Goal: Complete application form: Complete application form

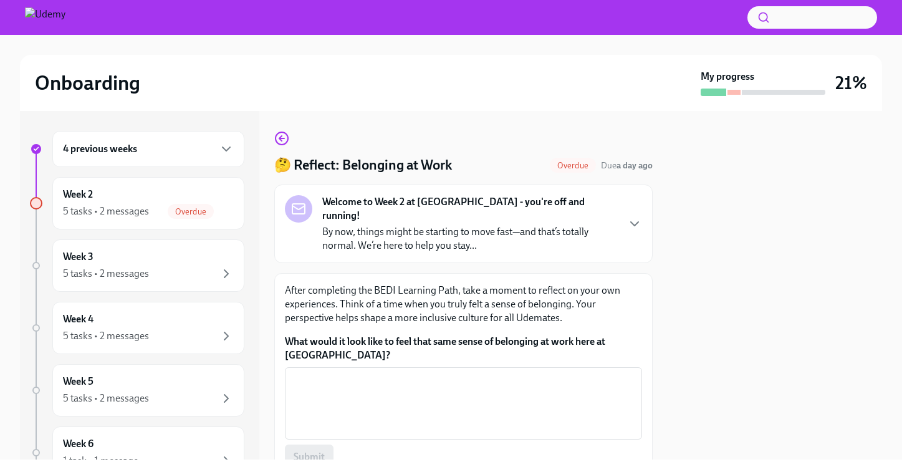
scroll to position [87, 0]
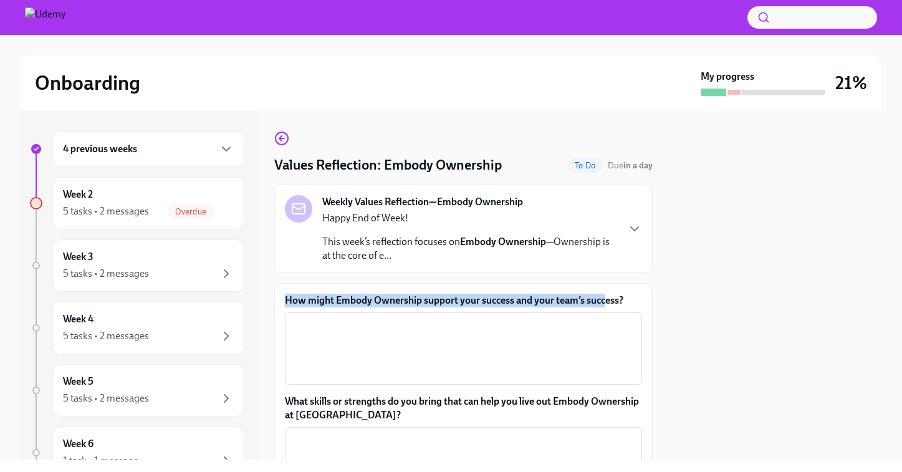
drag, startPoint x: 283, startPoint y: 297, endPoint x: 608, endPoint y: 306, distance: 325.7
click at [608, 306] on div "How might Embody Ownership support your success and your team’s success? x ​ Wh…" at bounding box center [463, 439] width 379 height 313
click at [608, 306] on label "How might Embody Ownership support your success and your team’s success?" at bounding box center [463, 301] width 357 height 14
click at [608, 319] on textarea "How might Embody Ownership support your success and your team’s success?" at bounding box center [463, 349] width 342 height 60
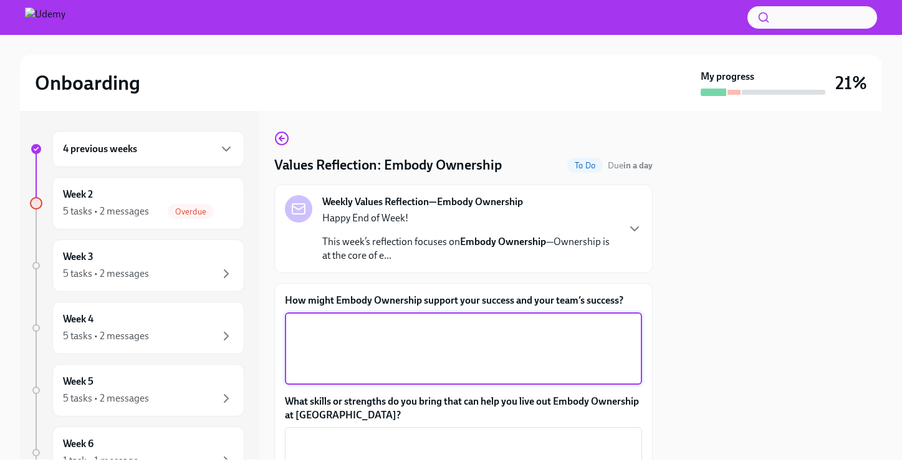
scroll to position [76, 0]
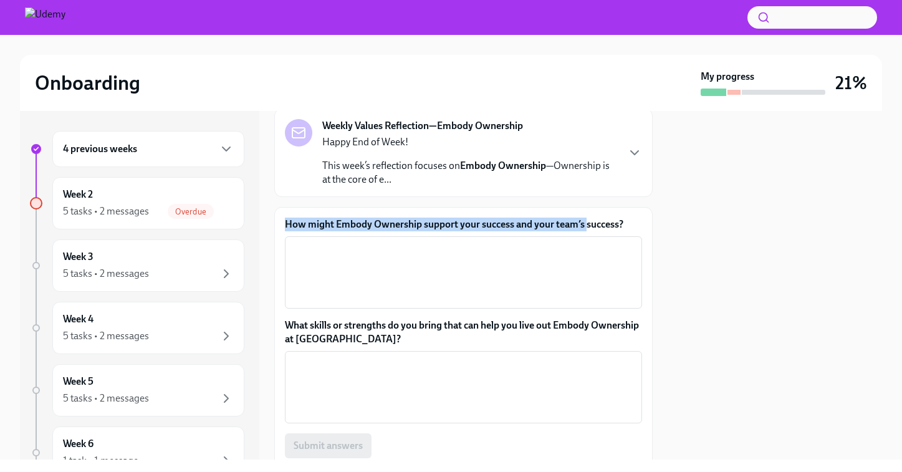
drag, startPoint x: 286, startPoint y: 225, endPoint x: 587, endPoint y: 220, distance: 300.6
click at [587, 220] on label "How might Embody Ownership support your success and your team’s success?" at bounding box center [463, 225] width 357 height 14
click at [495, 253] on textarea "How might Embody Ownership support your success and your team’s success?" at bounding box center [463, 273] width 342 height 60
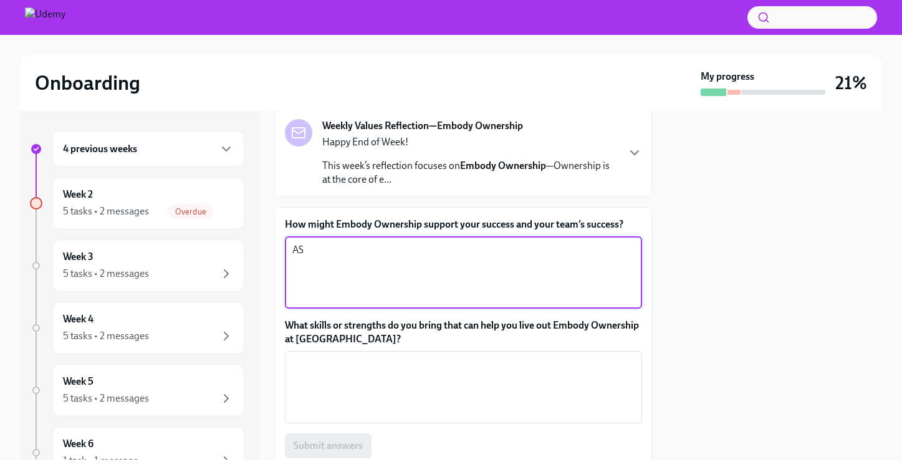
type textarea "A"
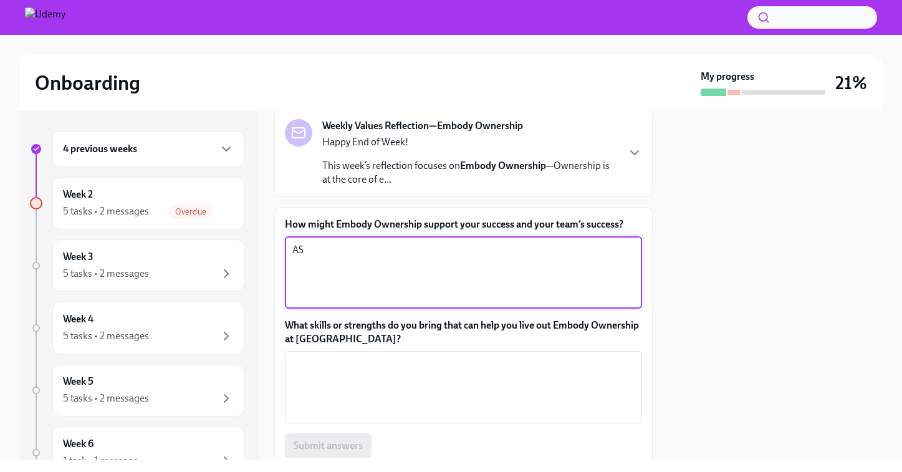
type textarea "A"
click at [371, 267] on textarea "Th" at bounding box center [463, 273] width 342 height 60
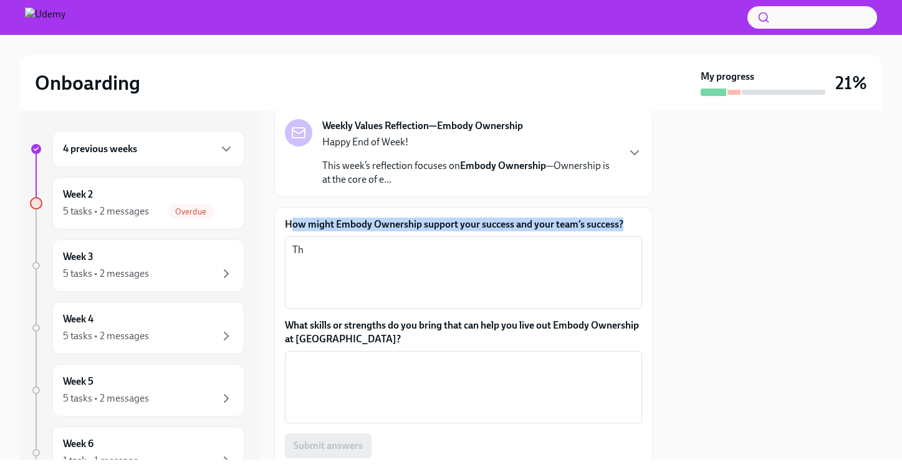
drag, startPoint x: 288, startPoint y: 220, endPoint x: 626, endPoint y: 221, distance: 338.0
click at [626, 221] on label "How might Embody Ownership support your success and your team’s success?" at bounding box center [463, 225] width 357 height 14
copy label "ow might Embody Ownership support your success and your team’s success?"
click at [319, 240] on div "Th x ​" at bounding box center [463, 272] width 357 height 72
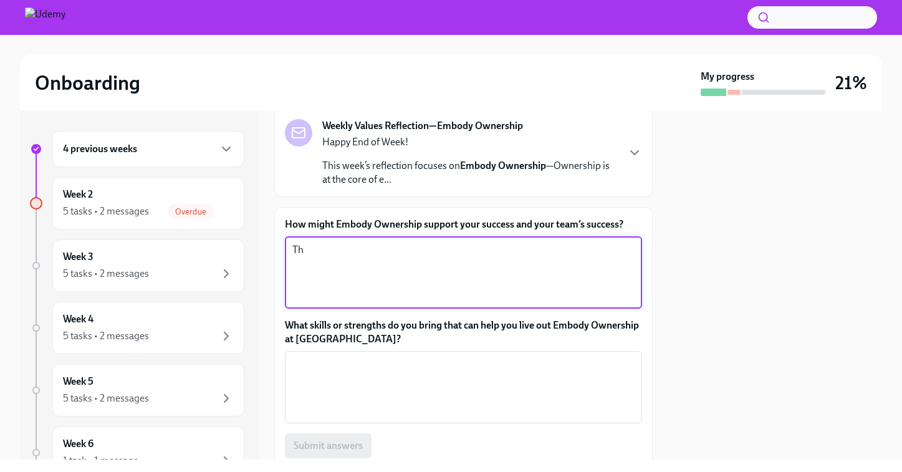
type textarea "T"
type textarea "A"
click at [293, 253] on textarea "It reminds my stay proactive, not passive." at bounding box center [463, 273] width 342 height 60
click at [396, 253] on textarea "This value keeps reminds my stay proactive, not passive." at bounding box center [463, 273] width 342 height 60
click at [637, 253] on div "This value keeps reminding me to stay proactive, not passive. If I come across …" at bounding box center [463, 272] width 357 height 72
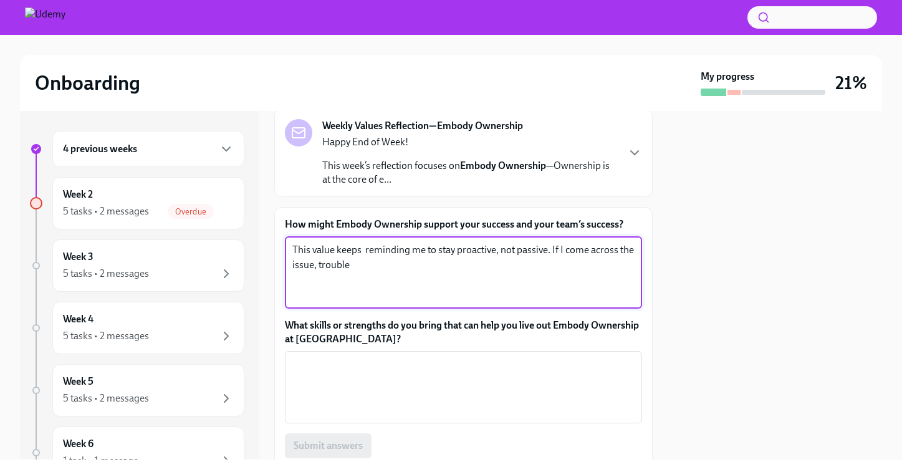
click at [629, 251] on textarea "This value keeps reminding me to stay proactive, not passive. If I come across …" at bounding box center [463, 273] width 342 height 60
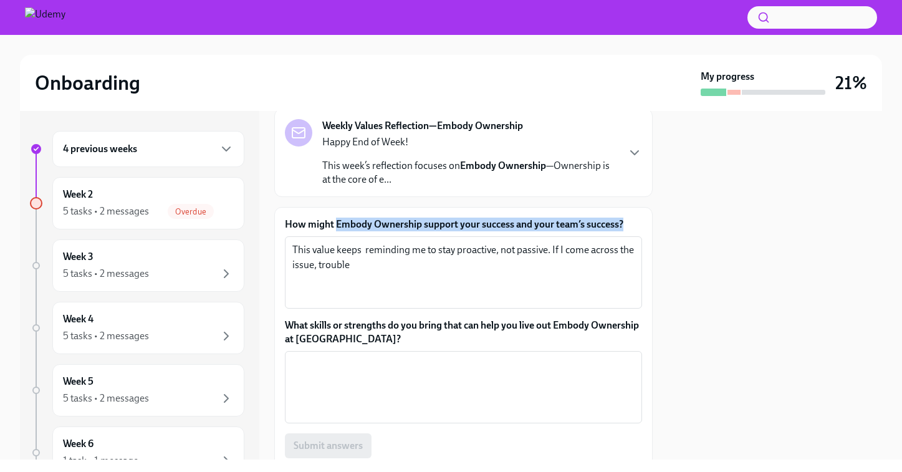
drag, startPoint x: 337, startPoint y: 224, endPoint x: 628, endPoint y: 224, distance: 290.6
click at [628, 224] on label "How might Embody Ownership support your success and your team’s success?" at bounding box center [463, 225] width 357 height 14
copy label "Embody Ownership support your success and your team’s success?"
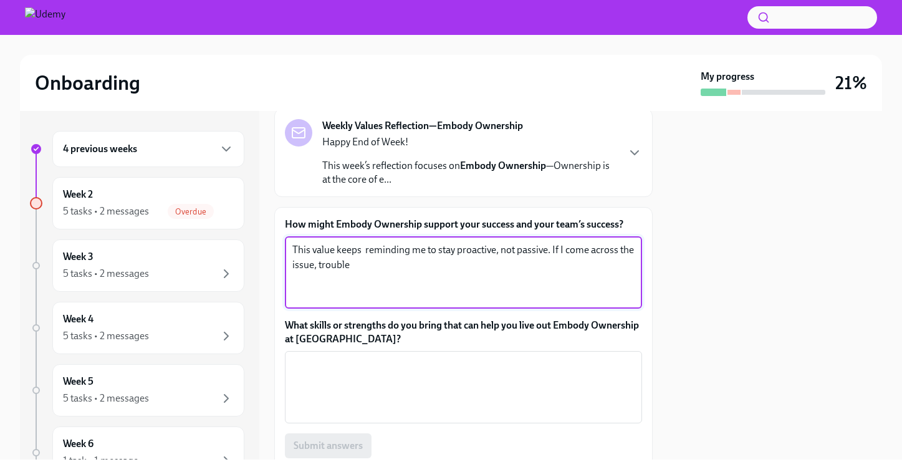
click at [371, 269] on textarea "This value keeps reminding me to stay proactive, not passive. If I come across …" at bounding box center [463, 273] width 342 height 60
paste textarea "I take full responsibility for my work and outcomes, ensuring quality and timel…"
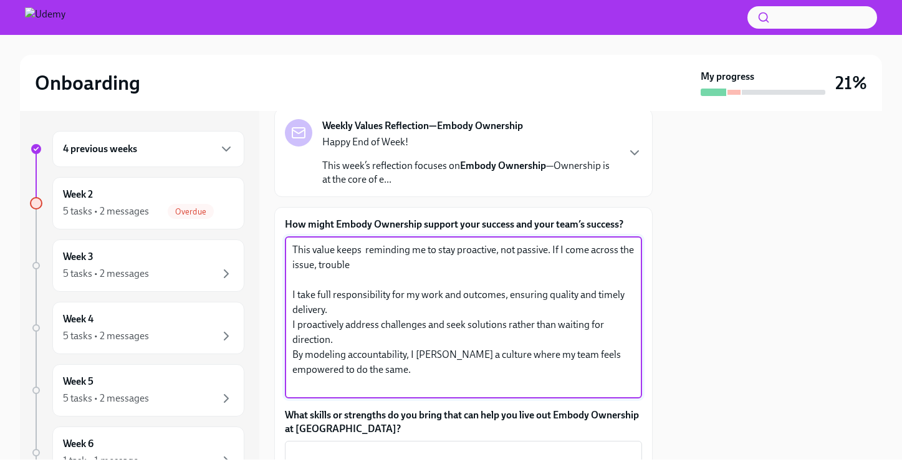
drag, startPoint x: 344, startPoint y: 311, endPoint x: 286, endPoint y: 298, distance: 59.3
click at [286, 298] on div "This value keeps reminding me to stay proactive, not passive. If I come across …" at bounding box center [463, 317] width 357 height 162
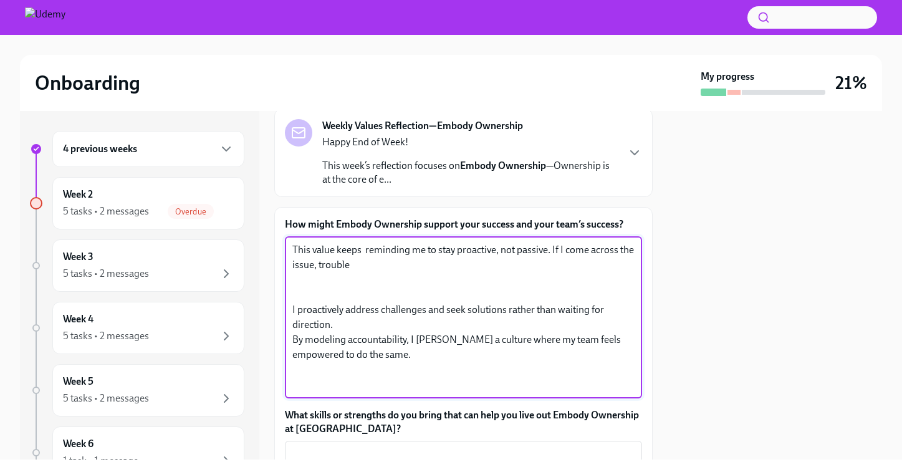
click at [291, 246] on div "This value keeps reminding me to stay proactive, not passive. If I come across …" at bounding box center [463, 317] width 357 height 162
click at [292, 249] on textarea "This value keeps reminding me to stay proactive, not passive. If I come across …" at bounding box center [463, 318] width 342 height 150
paste textarea "I take full responsibility for my work and outcomes, ensuring quality and timel…"
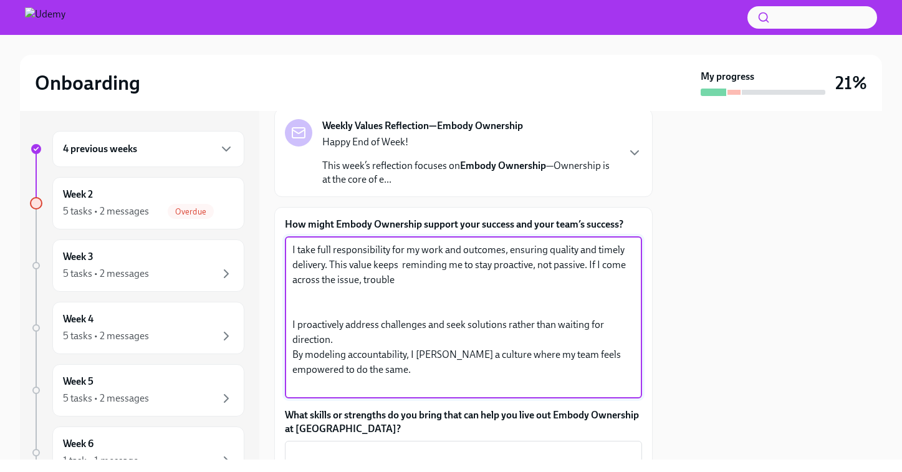
drag, startPoint x: 362, startPoint y: 253, endPoint x: 398, endPoint y: 288, distance: 49.4
click at [399, 288] on textarea "I take full responsibility for my work and outcomes, ensuring quality and timel…" at bounding box center [463, 318] width 342 height 150
click at [398, 288] on textarea "I take full responsibility for my work and outcomes, ensuring quality and timel…" at bounding box center [463, 318] width 342 height 150
drag, startPoint x: 362, startPoint y: 342, endPoint x: 284, endPoint y: 316, distance: 81.6
click at [284, 316] on div "How might Embody Ownership support your success and your team’s success? I take…" at bounding box center [463, 408] width 379 height 403
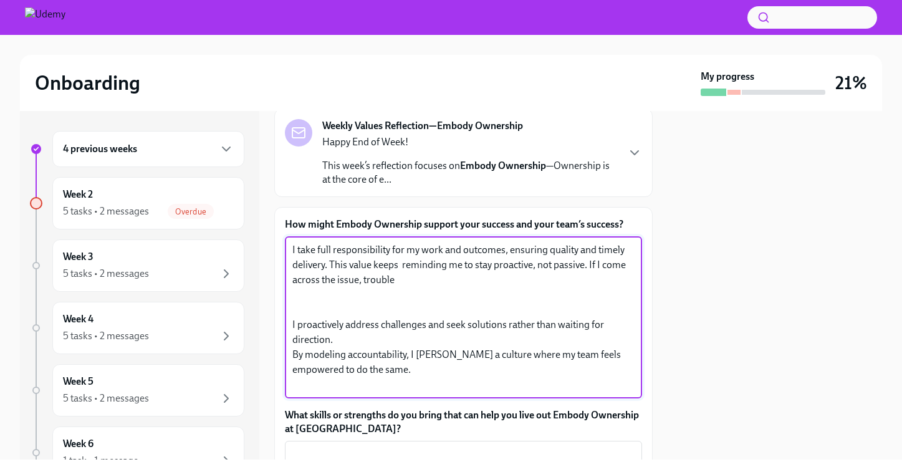
click at [382, 258] on textarea "I take full responsibility for my work and outcomes, ensuring quality and timel…" at bounding box center [463, 318] width 342 height 150
drag, startPoint x: 383, startPoint y: 342, endPoint x: 259, endPoint y: 317, distance: 126.6
click at [259, 317] on div "4 previous weeks Week 2 5 tasks • 2 messages Overdue Week 3 5 tasks • 2 message…" at bounding box center [451, 285] width 863 height 349
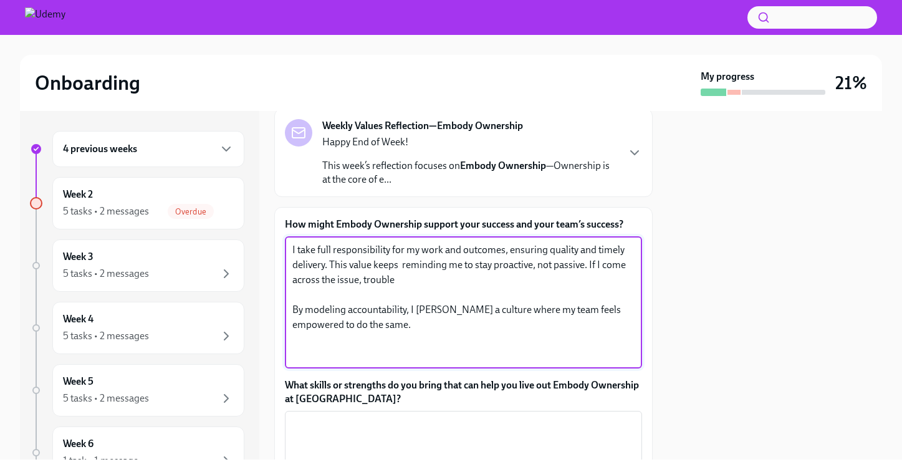
drag, startPoint x: 590, startPoint y: 266, endPoint x: 607, endPoint y: 281, distance: 22.5
click at [607, 282] on textarea "I take full responsibility for my work and outcomes, ensuring quality and timel…" at bounding box center [463, 303] width 342 height 120
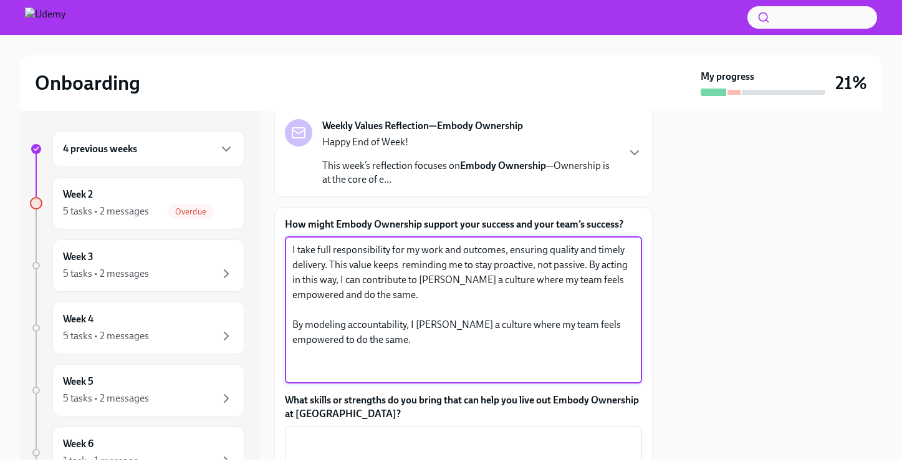
drag, startPoint x: 418, startPoint y: 366, endPoint x: 275, endPoint y: 322, distance: 149.5
click at [275, 322] on div "How might Embody Ownership support your success and your team’s success? I take…" at bounding box center [463, 401] width 379 height 388
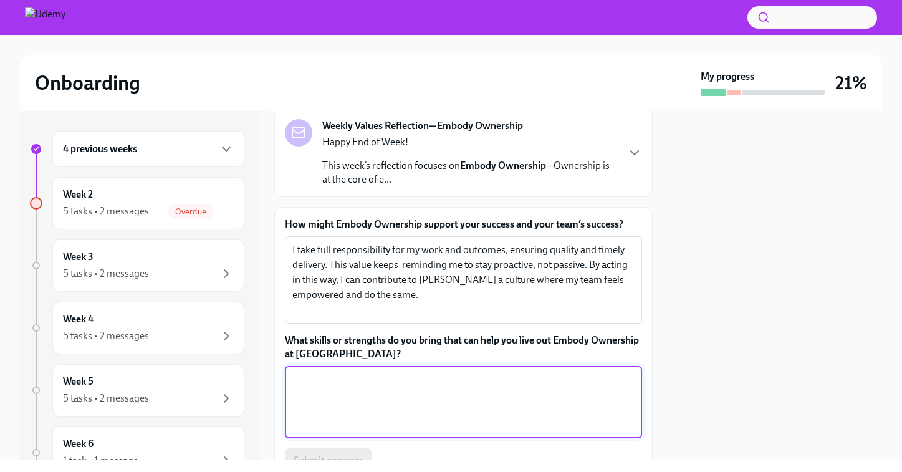
click at [352, 419] on textarea "What skills or strengths do you bring that can help you live out Embody Ownersh…" at bounding box center [463, 402] width 342 height 60
click at [322, 385] on textarea "What skills or strengths do you bring that can help you live out Embody Ownersh…" at bounding box center [463, 402] width 342 height 60
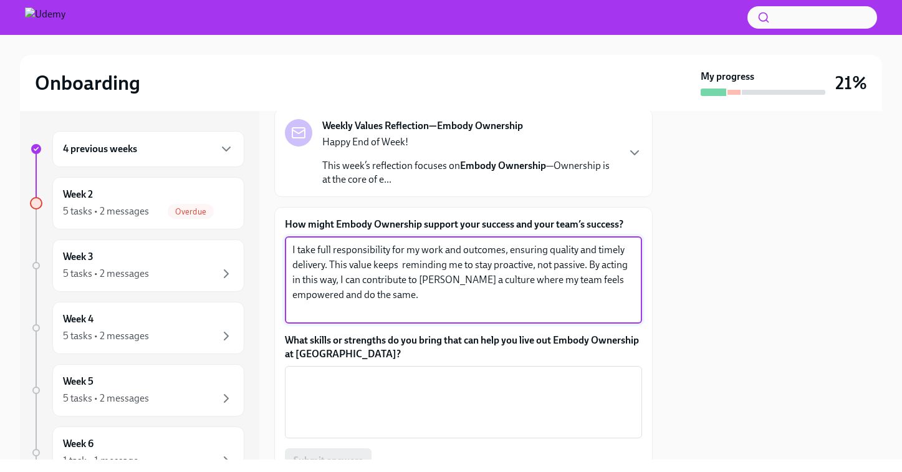
click at [309, 313] on textarea "I take full responsibility for my work and outcomes, ensuring quality and timel…" at bounding box center [463, 280] width 342 height 75
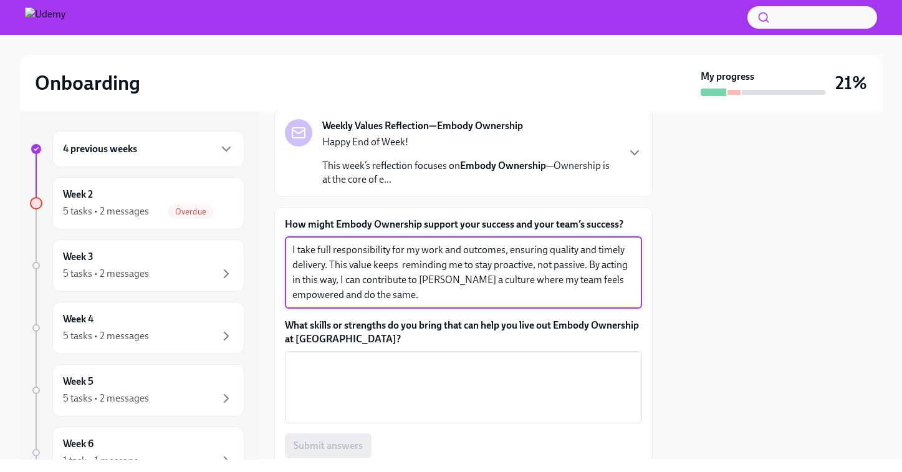
type textarea "I take full responsibility for my work and outcomes, ensuring quality and timel…"
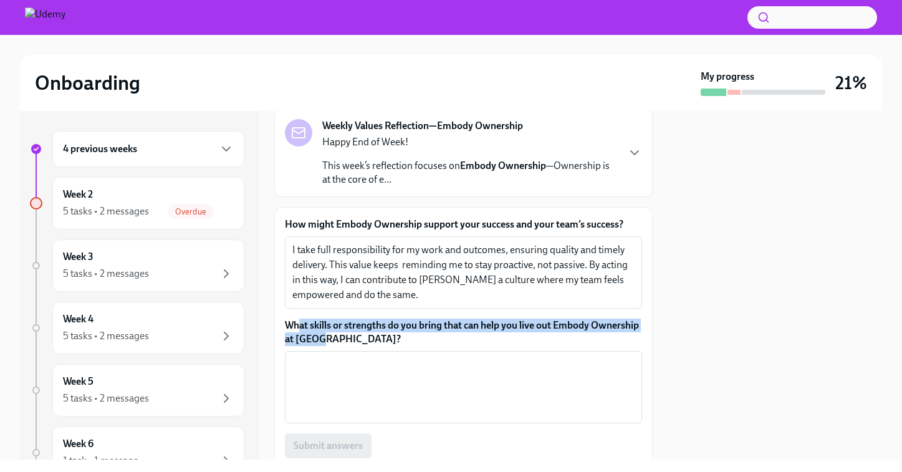
drag, startPoint x: 297, startPoint y: 323, endPoint x: 324, endPoint y: 344, distance: 34.3
click at [324, 344] on label "What skills or strengths do you bring that can help you live out Embody Ownersh…" at bounding box center [463, 332] width 357 height 27
click at [324, 357] on textarea "What skills or strengths do you bring that can help you live out Embody Ownersh…" at bounding box center [463, 387] width 342 height 60
drag, startPoint x: 336, startPoint y: 344, endPoint x: 290, endPoint y: 326, distance: 49.2
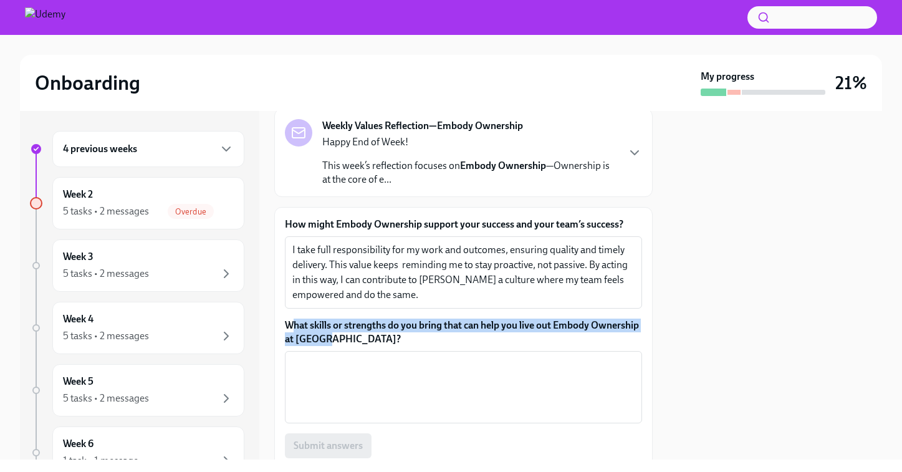
click at [290, 326] on label "What skills or strengths do you bring that can help you live out Embody Ownersh…" at bounding box center [463, 332] width 357 height 27
click at [292, 357] on textarea "What skills or strengths do you bring that can help you live out Embody Ownersh…" at bounding box center [463, 387] width 342 height 60
drag, startPoint x: 281, startPoint y: 322, endPoint x: 334, endPoint y: 342, distance: 57.4
click at [334, 342] on div "How might Embody Ownership support your success and your team’s success? I take…" at bounding box center [463, 363] width 379 height 313
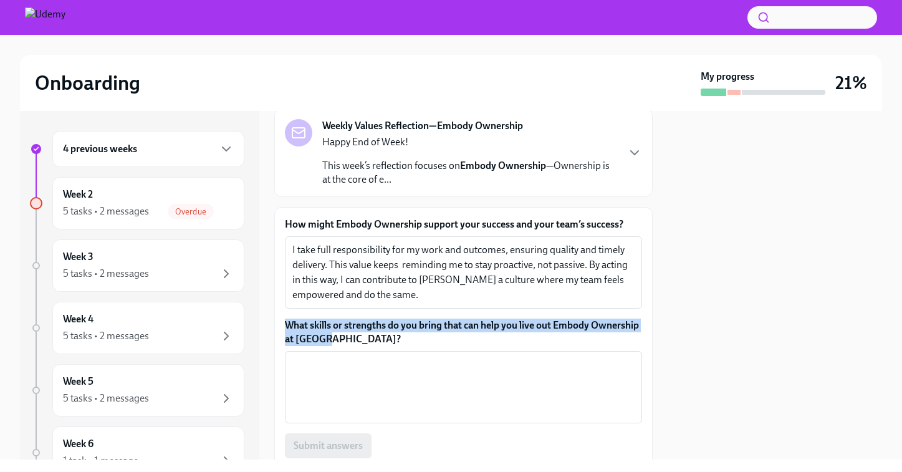
click at [334, 342] on label "What skills or strengths do you bring that can help you live out Embody Ownersh…" at bounding box center [463, 332] width 357 height 27
click at [334, 357] on textarea "What skills or strengths do you bring that can help you live out Embody Ownersh…" at bounding box center [463, 387] width 342 height 60
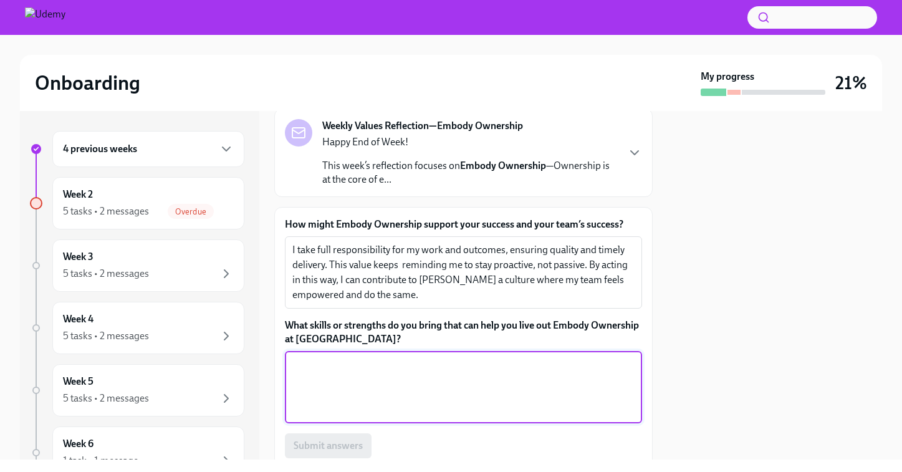
click at [329, 374] on textarea "What skills or strengths do you bring that can help you live out Embody Ownersh…" at bounding box center [463, 387] width 342 height 60
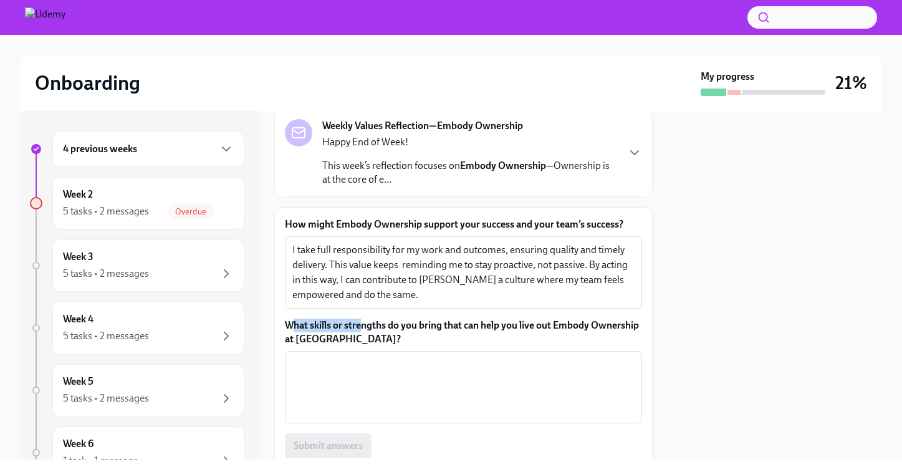
drag, startPoint x: 289, startPoint y: 321, endPoint x: 362, endPoint y: 332, distance: 73.2
click at [362, 332] on label "What skills or strengths do you bring that can help you live out Embody Ownersh…" at bounding box center [463, 332] width 357 height 27
click at [362, 357] on textarea "What skills or strengths do you bring that can help you live out Embody Ownersh…" at bounding box center [463, 387] width 342 height 60
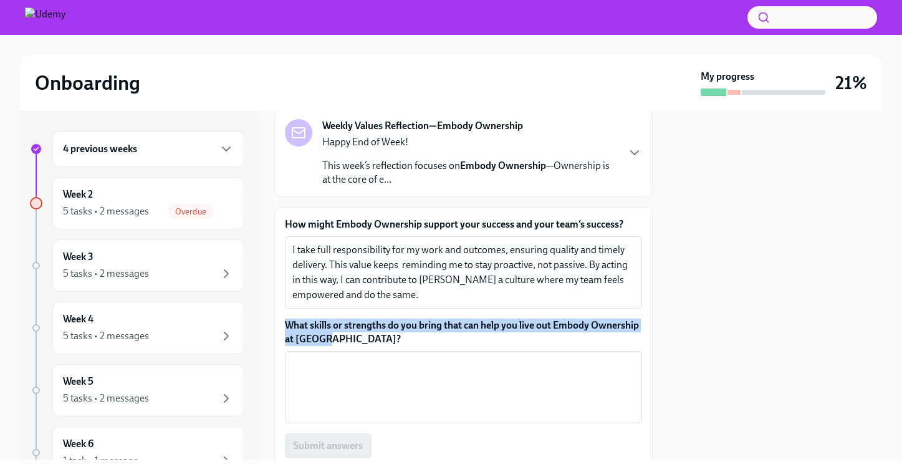
drag, startPoint x: 339, startPoint y: 335, endPoint x: 281, endPoint y: 329, distance: 58.9
click at [281, 329] on div "How might Embody Ownership support your success and your team’s success? I take…" at bounding box center [463, 363] width 379 height 313
copy label "What skills or strengths do you bring that can help you live out Embody Ownersh…"
click at [335, 372] on textarea "What skills or strengths do you bring that can help you live out Embody Ownersh…" at bounding box center [463, 387] width 342 height 60
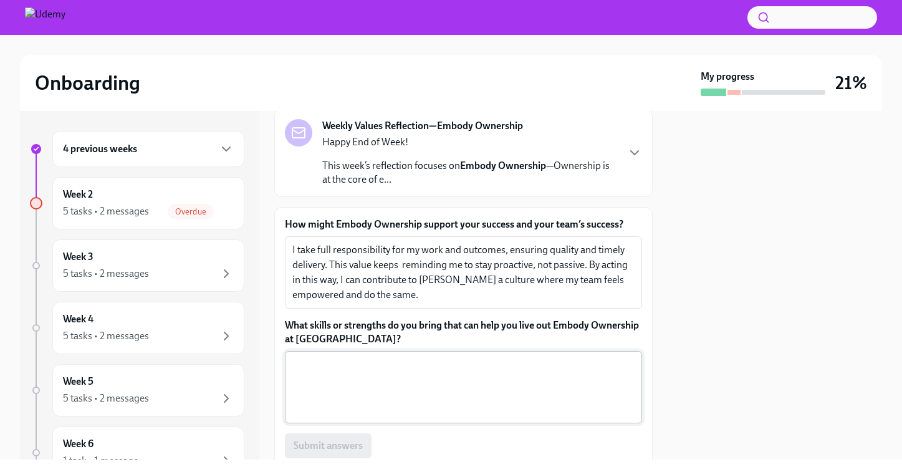
click at [335, 372] on textarea "What skills or strengths do you bring that can help you live out Embody Ownersh…" at bounding box center [463, 387] width 342 height 60
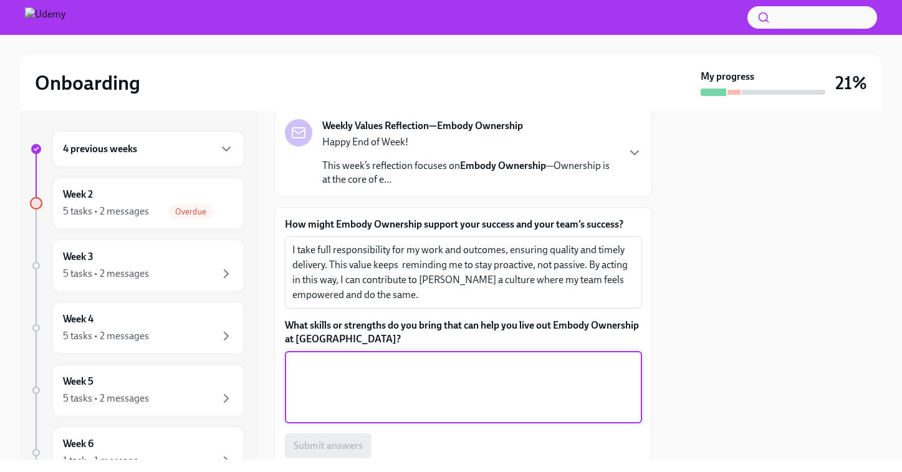
paste textarea "I bring strong problem-solving skills and a proactive mindset to anticipate and…"
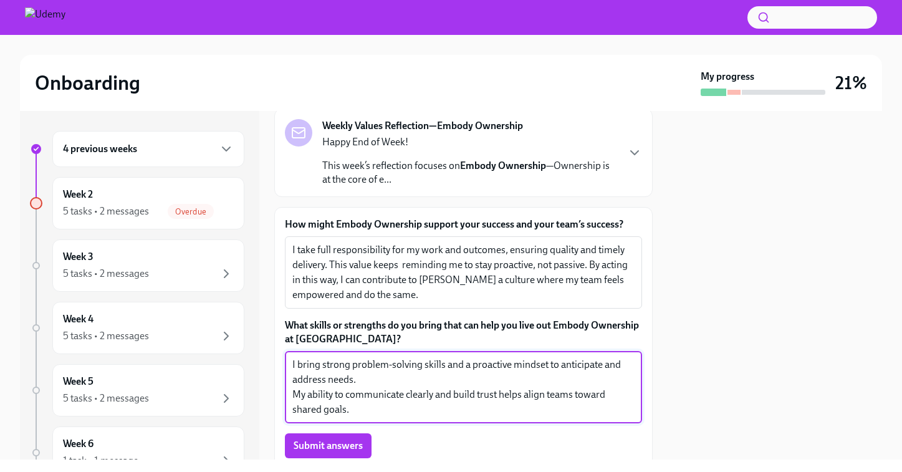
click at [294, 395] on textarea "I bring strong problem-solving skills and a proactive mindset to anticipate and…" at bounding box center [463, 387] width 342 height 60
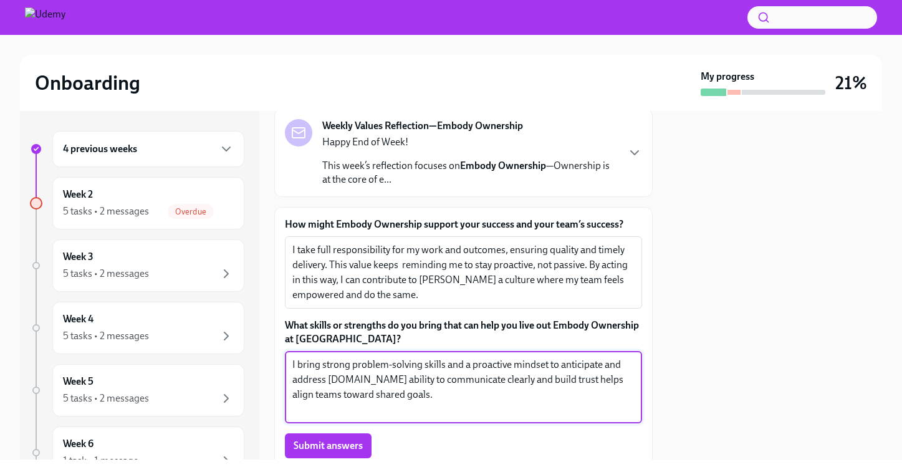
drag, startPoint x: 338, startPoint y: 362, endPoint x: 384, endPoint y: 399, distance: 59.4
click at [384, 399] on textarea "I bring strong problem-solving skills and a proactive mindset to anticipate and…" at bounding box center [463, 387] width 342 height 60
drag, startPoint x: 351, startPoint y: 367, endPoint x: 326, endPoint y: 366, distance: 25.6
click at [326, 366] on textarea "I bring strong problem-solving skills and a proactive mindset to anticipate and…" at bounding box center [463, 387] width 342 height 60
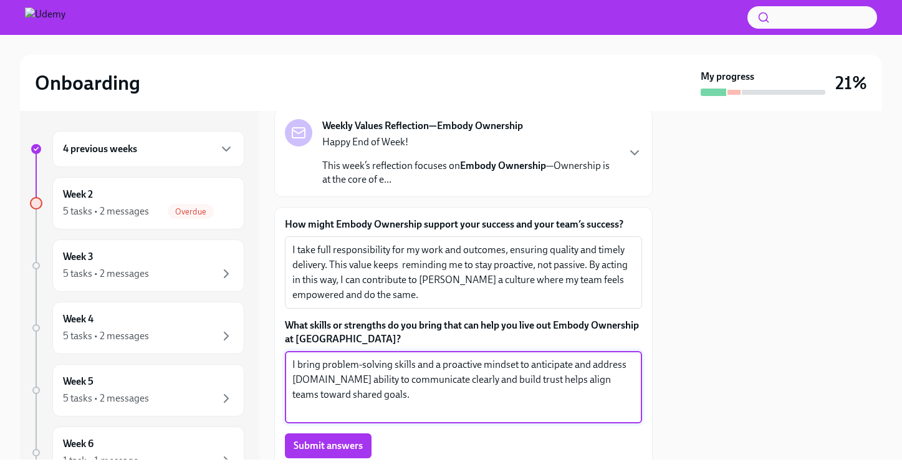
drag, startPoint x: 304, startPoint y: 358, endPoint x: 387, endPoint y: 400, distance: 93.2
click at [387, 400] on textarea "I bring problem-solving skills and a proactive mindset to anticipate and addres…" at bounding box center [463, 387] width 342 height 60
click at [321, 383] on textarea "I bring problem-solving skills and a proactive mindset to anticipate and addres…" at bounding box center [463, 387] width 342 height 60
drag, startPoint x: 381, startPoint y: 395, endPoint x: 269, endPoint y: 354, distance: 118.8
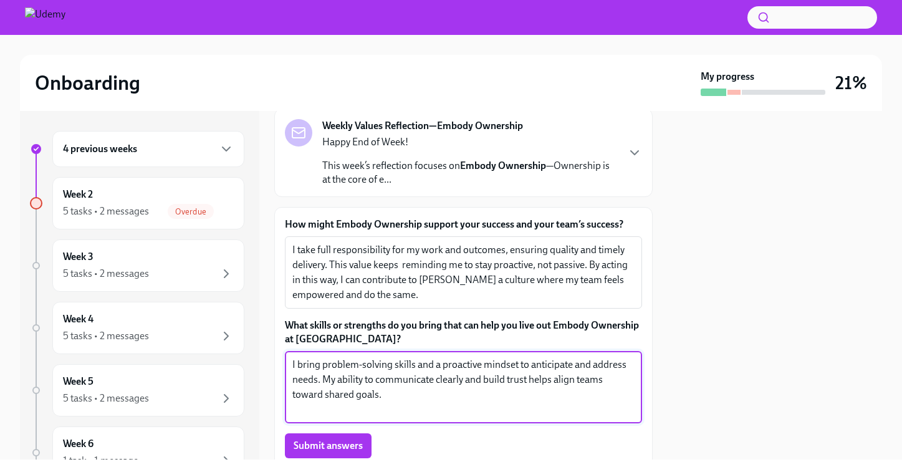
click at [269, 354] on div "4 previous weeks Week 2 5 tasks • 2 messages Overdue Week 3 5 tasks • 2 message…" at bounding box center [451, 285] width 863 height 349
click at [363, 392] on textarea "I bring problem-solving skills and a proactive mindset to anticipate and addres…" at bounding box center [463, 387] width 342 height 60
type textarea "I bring problem-solving skills and a proactive mindset to anticipate and addres…"
click at [349, 444] on span "Submit answers" at bounding box center [328, 446] width 69 height 12
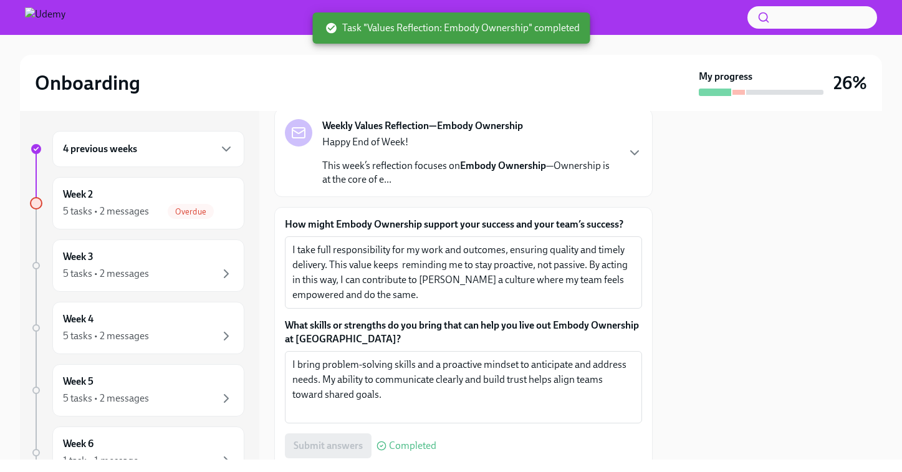
click at [190, 150] on div "4 previous weeks" at bounding box center [148, 149] width 171 height 15
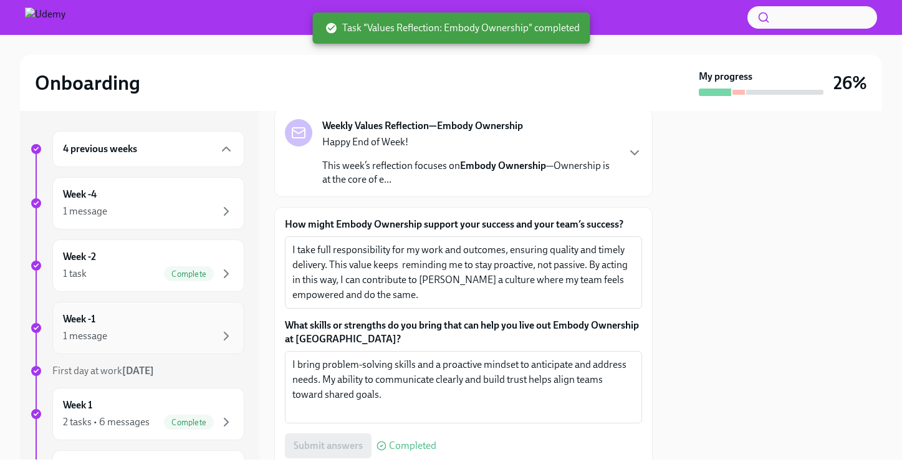
click at [121, 332] on div "1 message" at bounding box center [148, 336] width 171 height 15
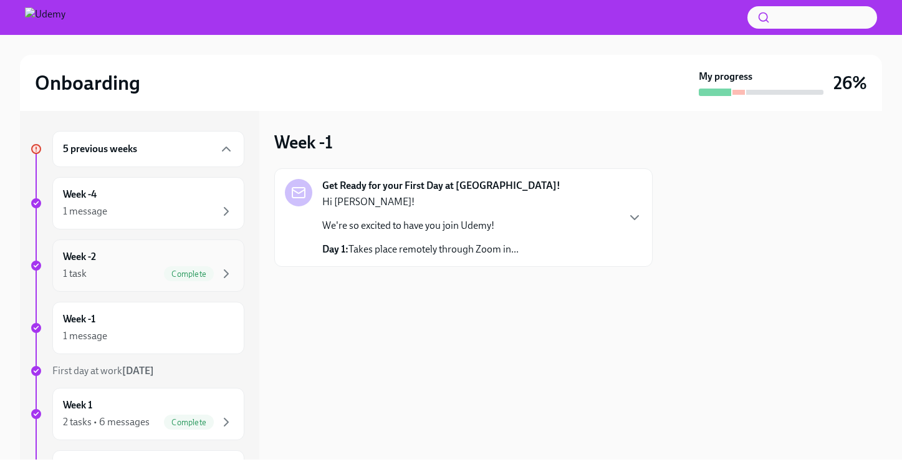
click at [123, 270] on div "1 task Complete" at bounding box center [148, 273] width 171 height 15
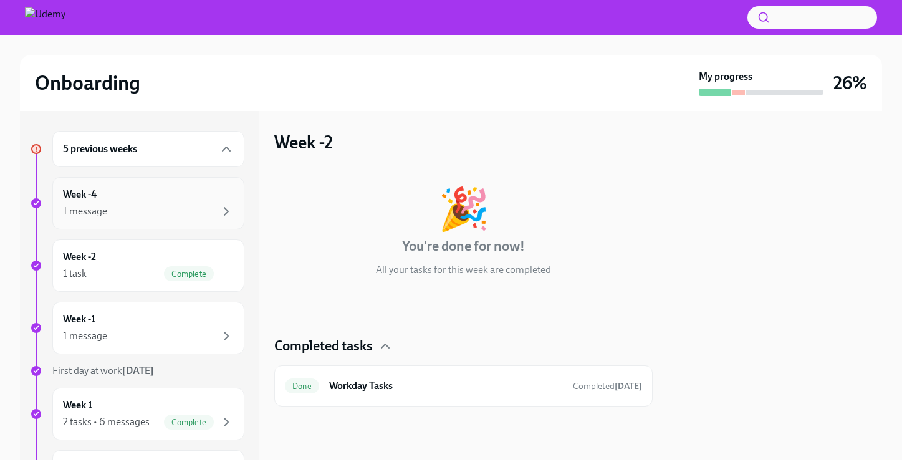
click at [147, 209] on div "1 message" at bounding box center [148, 211] width 171 height 15
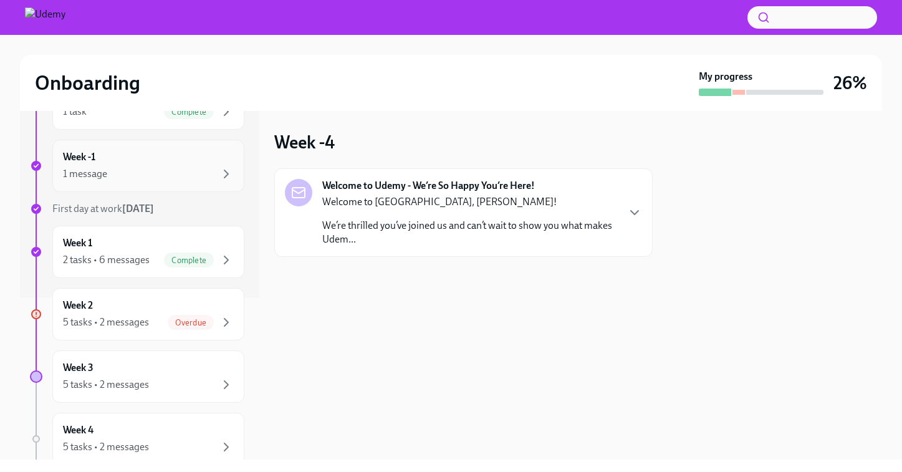
scroll to position [165, 0]
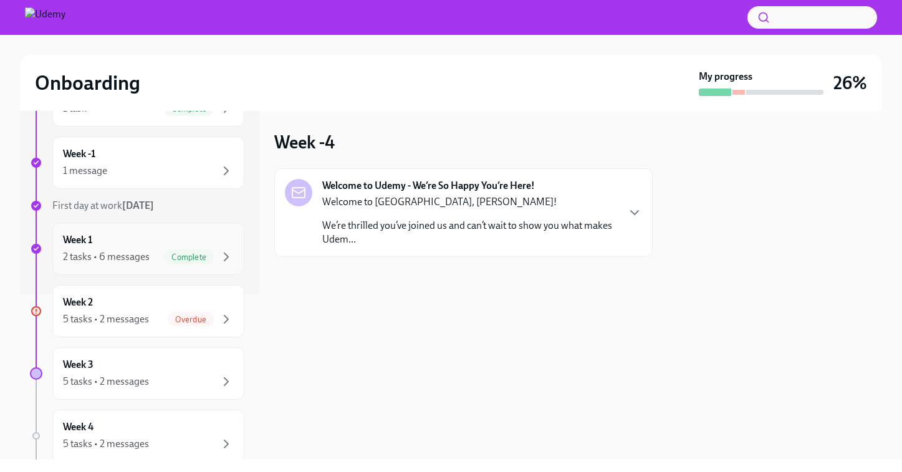
click at [118, 251] on div "2 tasks • 6 messages" at bounding box center [106, 257] width 87 height 14
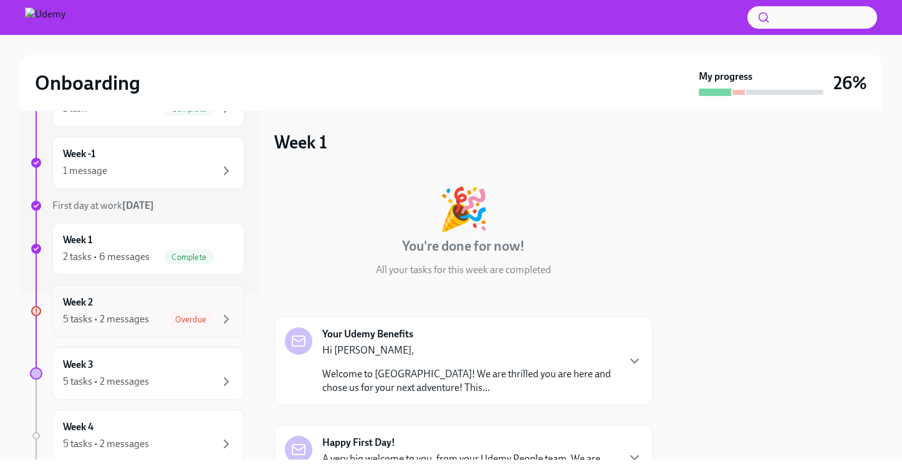
click at [120, 309] on div "Week 2 5 tasks • 2 messages Overdue" at bounding box center [148, 311] width 171 height 31
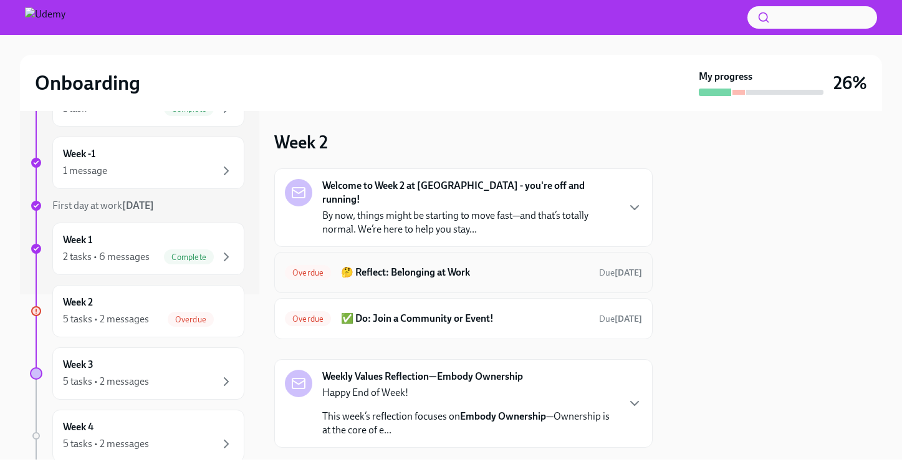
click at [379, 266] on h6 "🤔 Reflect: Belonging at Work" at bounding box center [465, 273] width 248 height 14
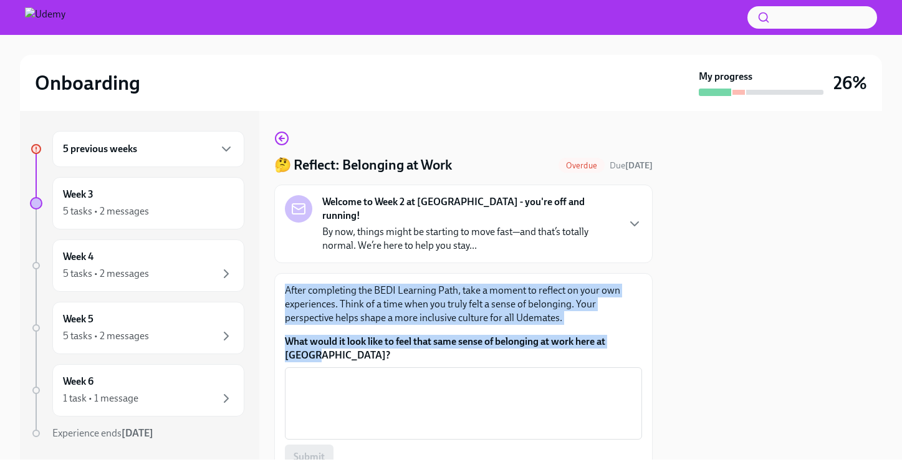
drag, startPoint x: 328, startPoint y: 349, endPoint x: 283, endPoint y: 278, distance: 84.1
click at [283, 278] on div "After completing the BEDI Learning Path, take a moment to reflect on your own e…" at bounding box center [463, 376] width 379 height 207
copy div "After completing the BEDI Learning Path, take a moment to reflect on your own e…"
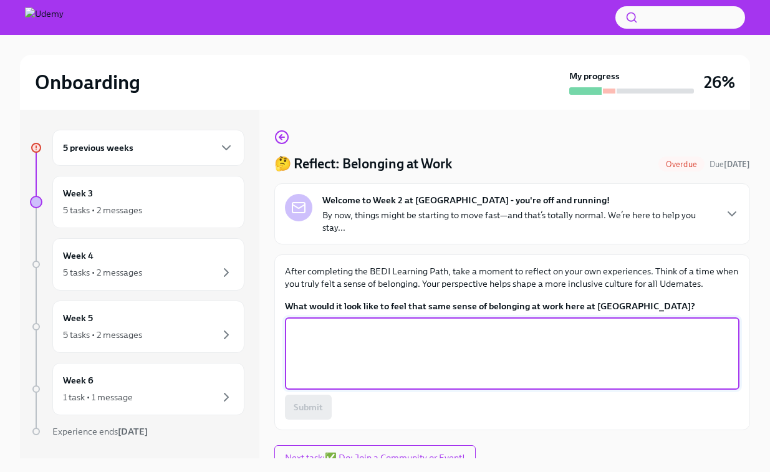
click at [393, 367] on textarea "What would it look like to feel that same sense of belonging at work here at [G…" at bounding box center [512, 354] width 440 height 60
paste textarea "t would mean feeling safe to share my ideas and perspectives without hesitation…"
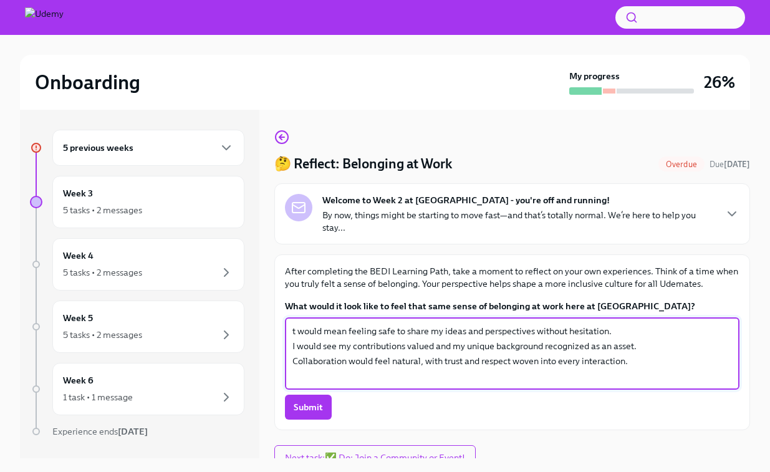
click at [297, 333] on textarea "t would mean feeling safe to share my ideas and perspectives without hesitation…" at bounding box center [512, 354] width 440 height 60
drag, startPoint x: 350, startPoint y: 331, endPoint x: 272, endPoint y: 329, distance: 78.0
click at [272, 329] on div "5 previous weeks Week 3 5 tasks • 2 messages Week 4 5 tasks • 2 messages Week 5…" at bounding box center [385, 284] width 730 height 349
drag, startPoint x: 407, startPoint y: 335, endPoint x: 523, endPoint y: 343, distance: 116.3
click at [523, 343] on textarea "I would feel safe to share my ideas and perspectives without hesitation. I woul…" at bounding box center [512, 354] width 440 height 60
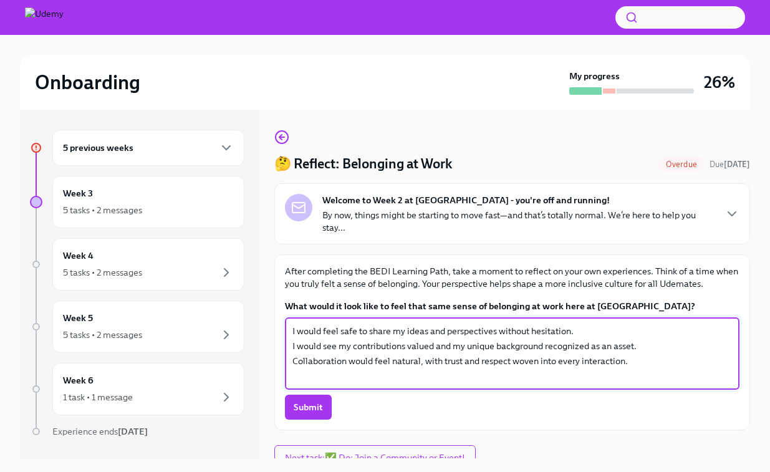
click at [523, 343] on textarea "I would feel safe to share my ideas and perspectives without hesitation. I woul…" at bounding box center [512, 354] width 440 height 60
click at [585, 331] on textarea "I would feel safe to share my ideas and perspectives without hesitation. I woul…" at bounding box center [512, 354] width 440 height 60
drag, startPoint x: 389, startPoint y: 346, endPoint x: 318, endPoint y: 346, distance: 71.1
click at [318, 346] on textarea "I would feel safe to share my ideas and perspectives without hesitation and bei…" at bounding box center [512, 354] width 440 height 60
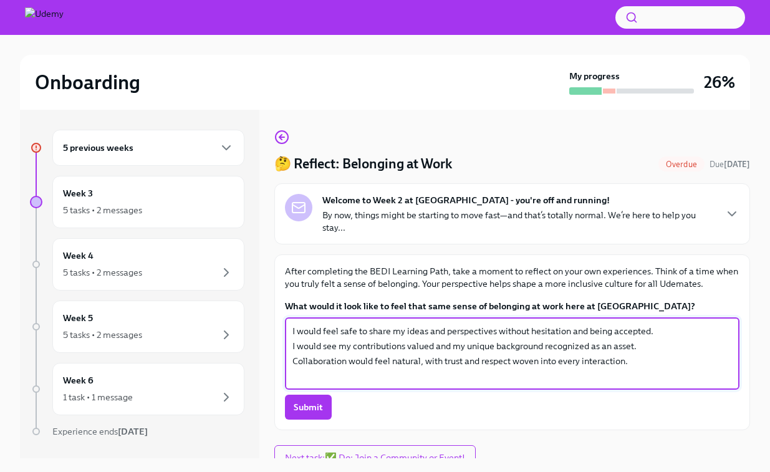
click at [650, 329] on textarea "I would feel safe to share my ideas and perspectives without hesitation and bei…" at bounding box center [512, 354] width 440 height 60
click at [670, 334] on textarea "I would feel safe to share my ideas and perspectives without hesitation and bei…" at bounding box center [512, 354] width 440 height 60
click at [723, 332] on textarea "I would feel safe to share my ideas and perspectives without hesitation and bei…" at bounding box center [512, 354] width 440 height 60
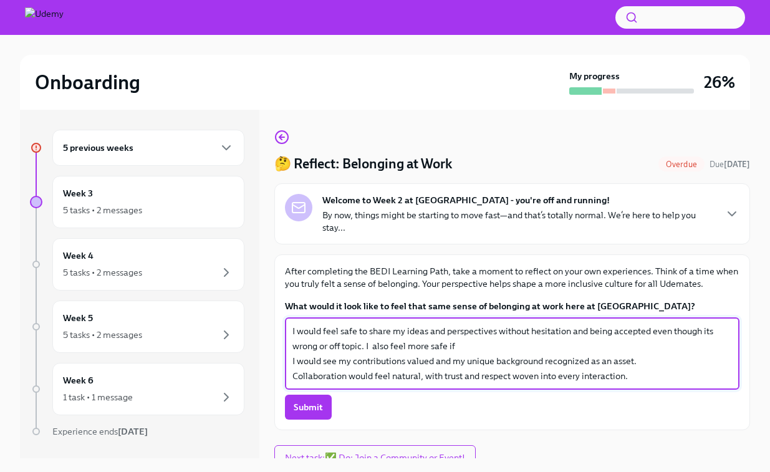
click at [371, 347] on textarea "I would feel safe to share my ideas and perspectives without hesitation and bei…" at bounding box center [512, 354] width 440 height 60
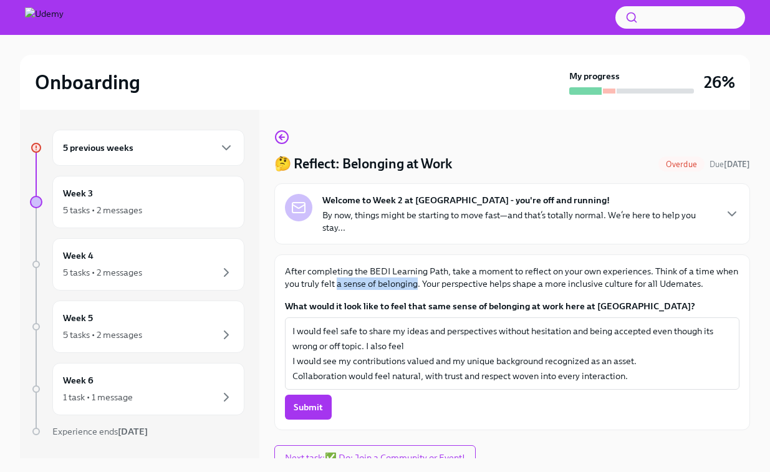
drag, startPoint x: 337, startPoint y: 286, endPoint x: 416, endPoint y: 286, distance: 79.2
click at [416, 286] on p "After completing the BEDI Learning Path, take a moment to reflect on your own e…" at bounding box center [512, 277] width 455 height 25
copy p "a sense of belonging"
click at [423, 349] on textarea "I would feel safe to share my ideas and perspectives without hesitation and bei…" at bounding box center [512, 354] width 440 height 60
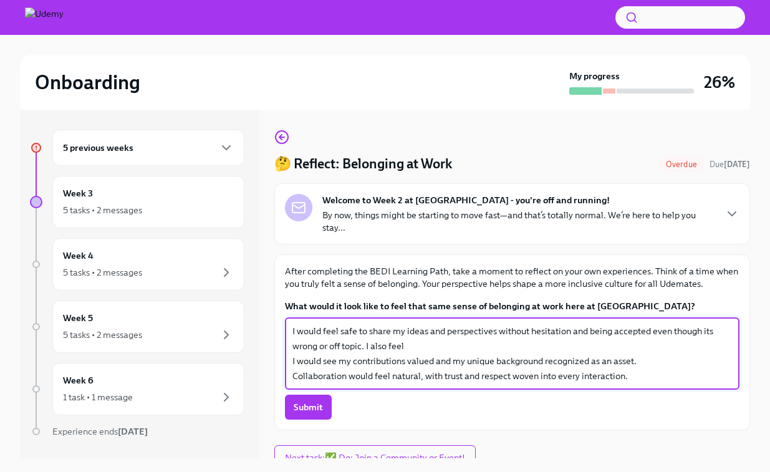
paste textarea "a sense of belonging"
drag, startPoint x: 314, startPoint y: 363, endPoint x: 368, endPoint y: 370, distance: 54.2
click at [368, 370] on textarea "I would feel safe to share my ideas and perspectives without hesitation and bei…" at bounding box center [512, 354] width 440 height 60
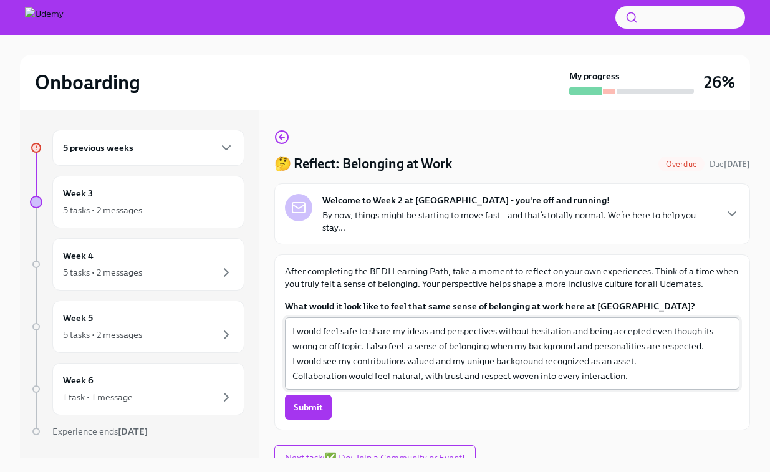
drag, startPoint x: 288, startPoint y: 364, endPoint x: 425, endPoint y: 377, distance: 137.2
click at [425, 377] on div "I would feel safe to share my ideas and perspectives without hesitation and bei…" at bounding box center [512, 353] width 455 height 72
drag, startPoint x: 640, startPoint y: 386, endPoint x: 300, endPoint y: 367, distance: 340.4
click at [300, 367] on div "I would feel safe to share my ideas and perspectives without hesitation and bei…" at bounding box center [512, 353] width 455 height 72
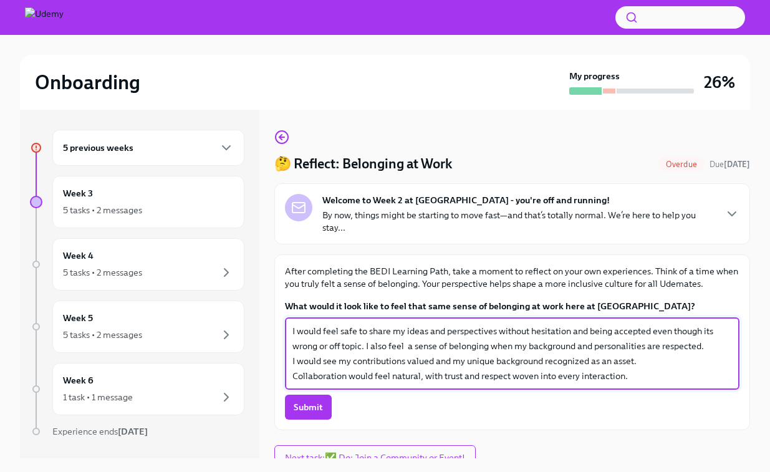
drag, startPoint x: 299, startPoint y: 359, endPoint x: 451, endPoint y: 385, distance: 154.5
click at [451, 385] on div "I would feel safe to share my ideas and perspectives without hesitation and bei…" at bounding box center [512, 353] width 455 height 72
click at [441, 372] on textarea "I would feel safe to share my ideas and perspectives without hesitation and bei…" at bounding box center [512, 354] width 440 height 60
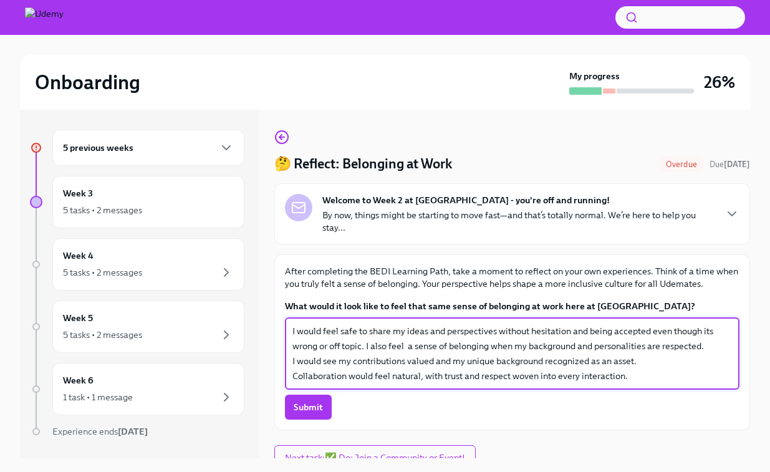
scroll to position [12, 0]
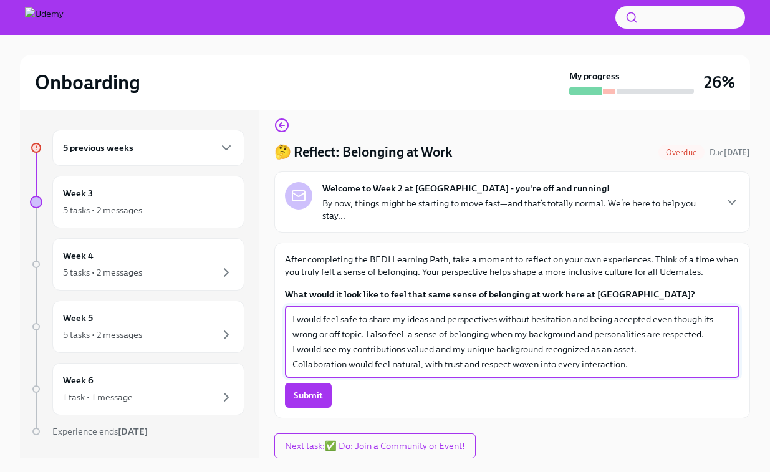
drag, startPoint x: 662, startPoint y: 369, endPoint x: 289, endPoint y: 367, distance: 373.0
click at [289, 367] on div "I would feel safe to share my ideas and perspectives without hesitation and bei…" at bounding box center [512, 342] width 455 height 72
type textarea "I would feel safe to share my ideas and perspectives without hesitation and bei…"
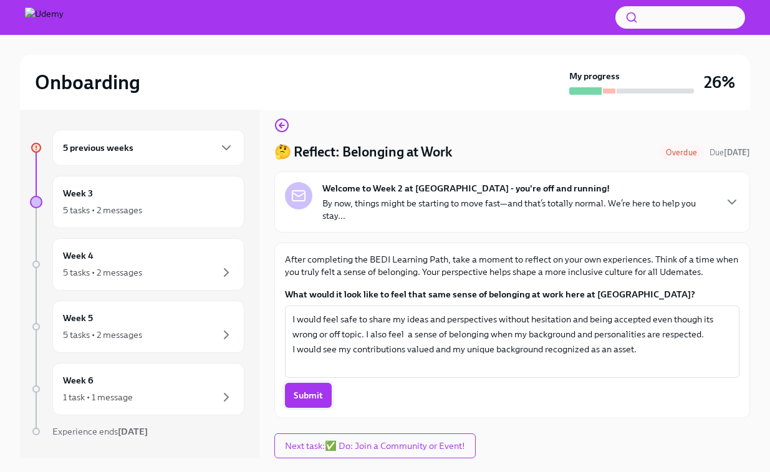
click at [305, 399] on span "Submit" at bounding box center [308, 395] width 29 height 12
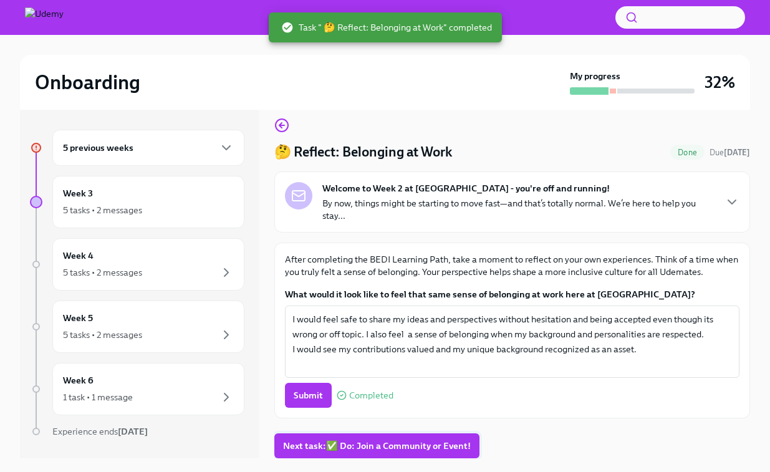
click at [357, 441] on span "Next task : ✅ Do: Join a Community or Event!" at bounding box center [377, 446] width 188 height 12
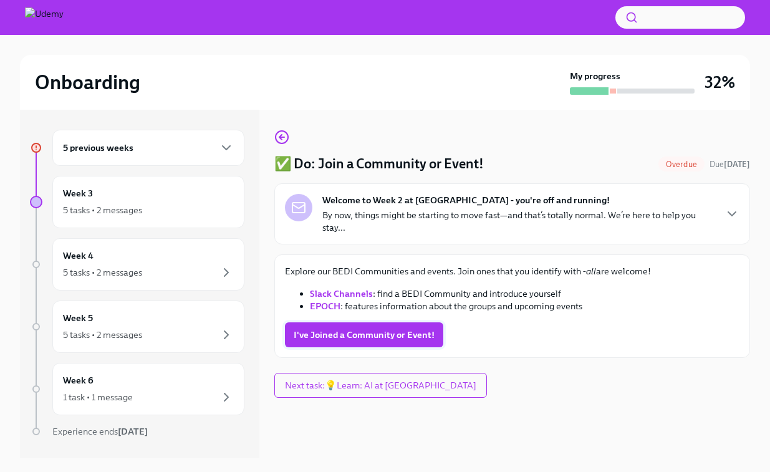
click at [350, 343] on button "I've Joined a Community or Event!" at bounding box center [364, 334] width 158 height 25
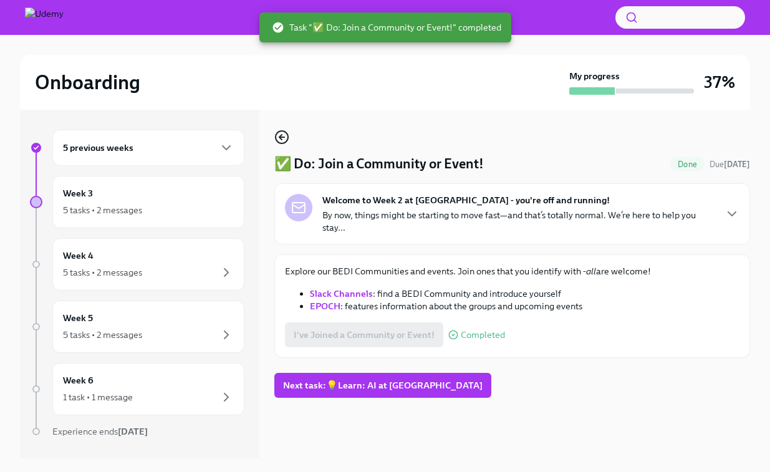
click at [287, 131] on icon "button" at bounding box center [281, 137] width 15 height 15
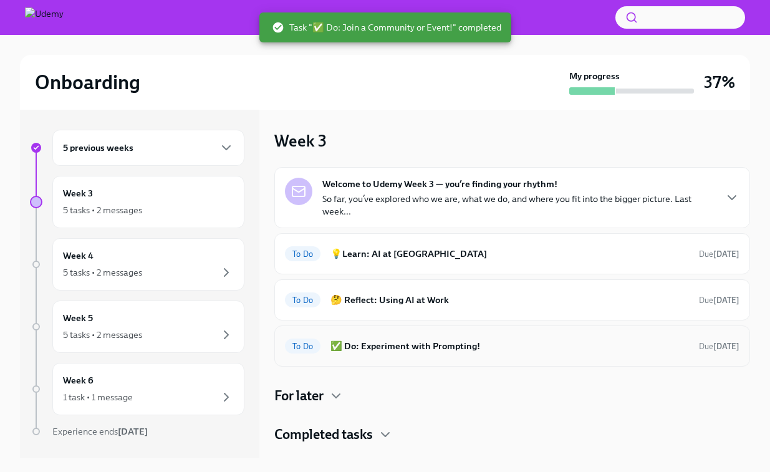
scroll to position [1, 0]
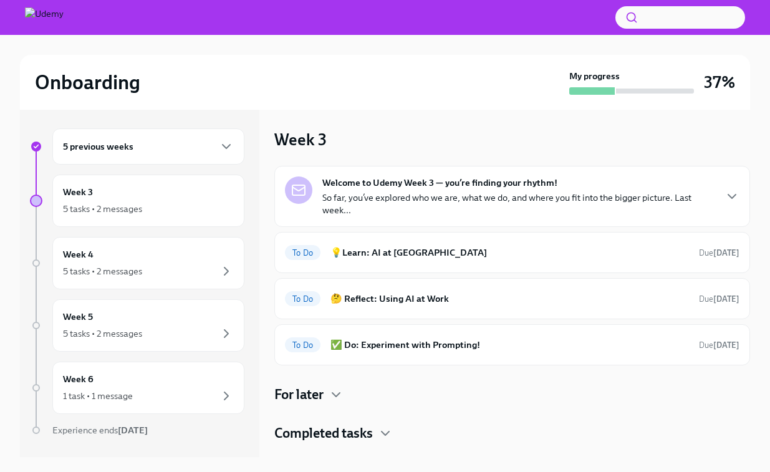
click at [311, 395] on h4 "For later" at bounding box center [298, 394] width 49 height 19
